Goal: Task Accomplishment & Management: Manage account settings

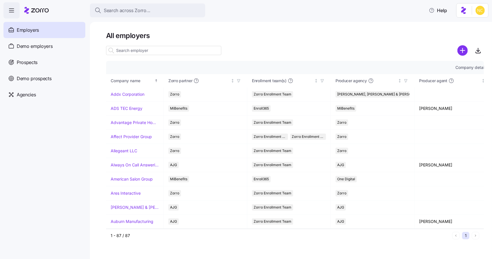
click at [476, 11] on html "Search across Zorro... Help Employers Demo employers Prospects Demo prospects A…" at bounding box center [246, 128] width 492 height 256
click at [316, 38] on html "Search across Zorro... Help Employers Demo employers Prospects Demo prospects A…" at bounding box center [246, 128] width 492 height 256
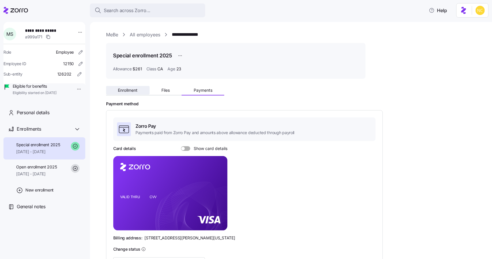
click at [129, 92] on span "Enrollment" at bounding box center [128, 90] width 20 height 4
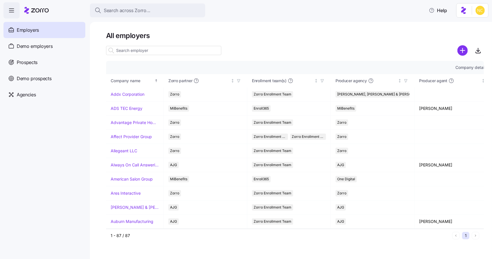
click at [117, 20] on main "All employers Company details Benefit status Company name Zorro partner Enrollm…" at bounding box center [246, 128] width 492 height 256
click at [118, 17] on div "Search across Zorro... Help" at bounding box center [246, 10] width 486 height 16
click at [119, 11] on span "Search across Zorro..." at bounding box center [127, 10] width 47 height 7
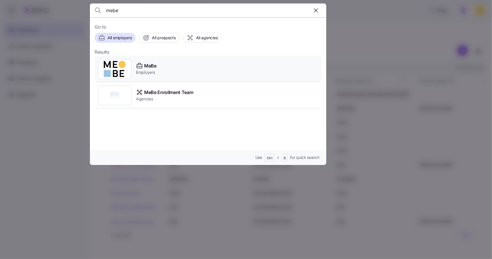
type input "mebe"
click at [150, 67] on span "MeBe" at bounding box center [150, 65] width 12 height 7
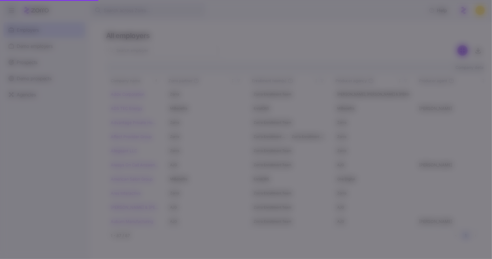
click at [151, 67] on span "MeBe" at bounding box center [150, 65] width 12 height 7
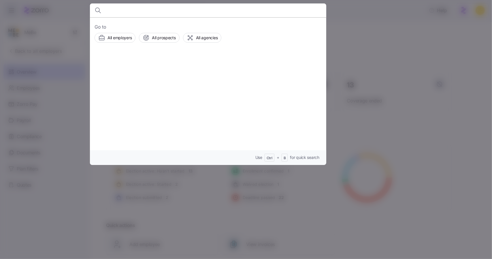
click at [343, 42] on div at bounding box center [246, 129] width 492 height 259
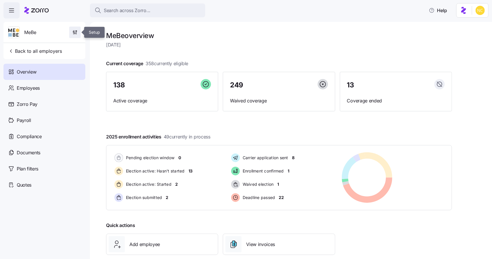
click at [76, 30] on icon "button" at bounding box center [75, 32] width 6 height 6
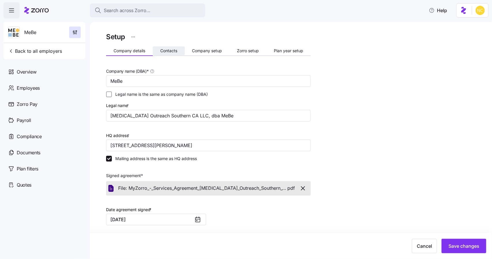
click at [156, 50] on button "Contacts" at bounding box center [169, 50] width 32 height 9
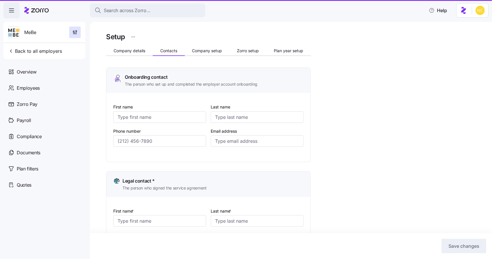
type input "Ali"
type input "Halabi"
type input "ali.halabi@mebefamily.com"
type input "Ali"
type input "Halabi"
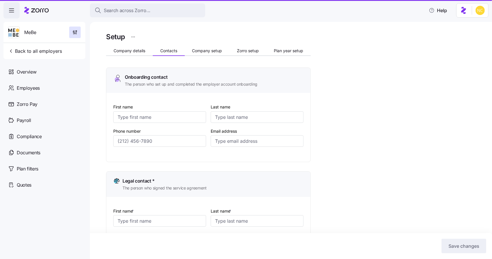
type input "ali.halabi@mebefamily.com"
type input "Cinthia"
type input "Siguenza"
type input "cinthia.siguenza@mebefamily.com"
type input "Samantha"
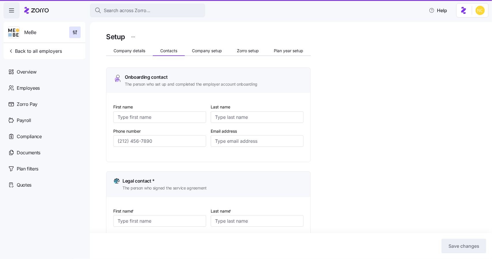
type input "Urso"
type input "ap@mebefamily.com"
type input "(407) 222-4062"
type input "(747) 241-6395"
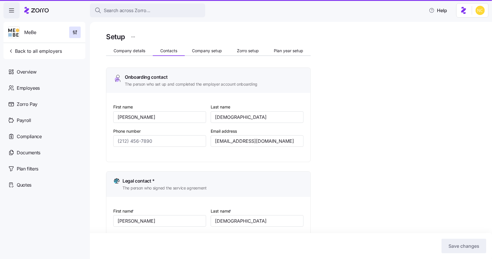
type input "(619) 837-7617"
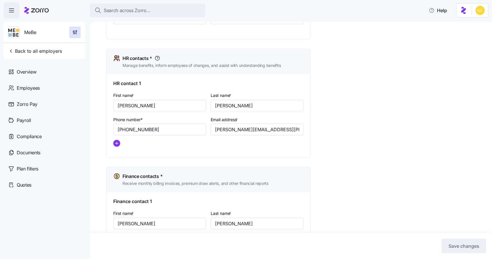
scroll to position [231, 0]
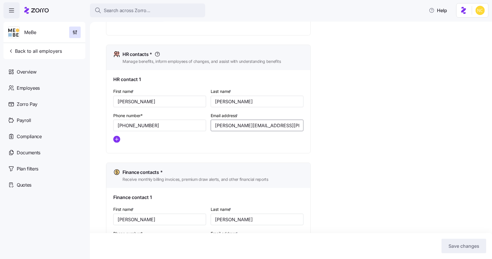
drag, startPoint x: 301, startPoint y: 126, endPoint x: 213, endPoint y: 125, distance: 87.7
click at [213, 125] on input "cinthia.siguenza@mebefamily.com" at bounding box center [257, 126] width 93 height 12
click at [351, 171] on div "Setup Company details Contacts Company setup Zorro setup Plan year setup Onboar…" at bounding box center [295, 121] width 378 height 642
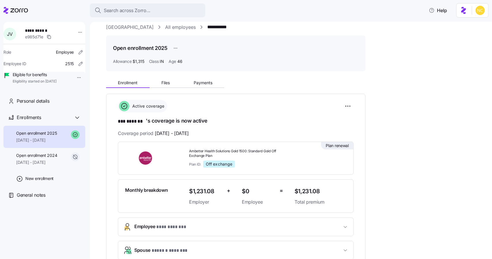
scroll to position [29, 0]
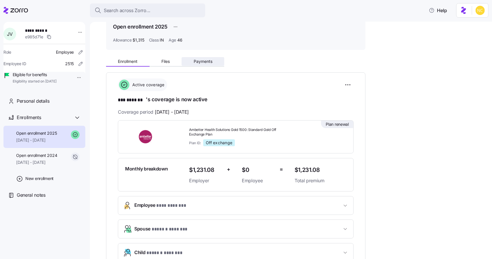
click at [205, 59] on span "Payments" at bounding box center [203, 61] width 19 height 4
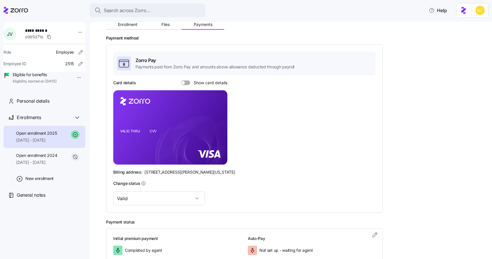
scroll to position [103, 0]
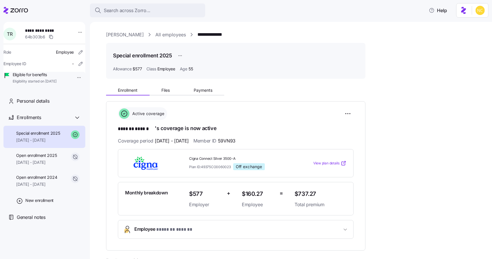
click at [204, 95] on div "Enrollment Files Payments" at bounding box center [165, 91] width 118 height 9
click at [204, 88] on span "Payments" at bounding box center [203, 90] width 19 height 4
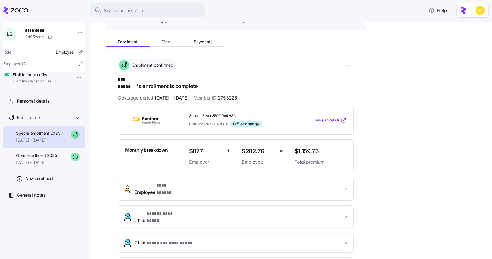
scroll to position [58, 0]
